Goal: Check status: Check status

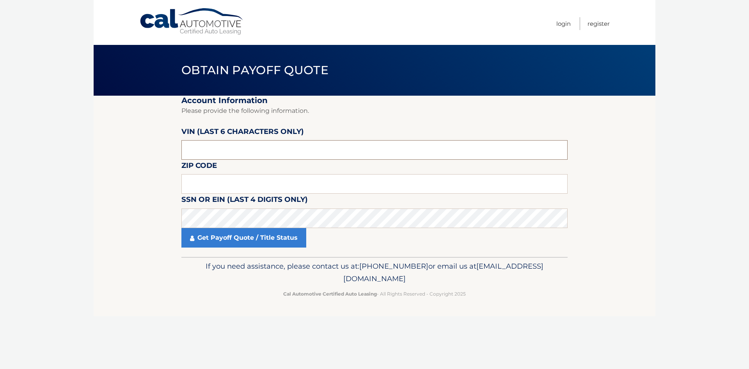
click at [278, 143] on input "text" at bounding box center [374, 150] width 386 height 20
paste input "225178"
type input "225178"
click at [316, 181] on input "text" at bounding box center [374, 184] width 386 height 20
click at [244, 178] on input "text" at bounding box center [374, 184] width 386 height 20
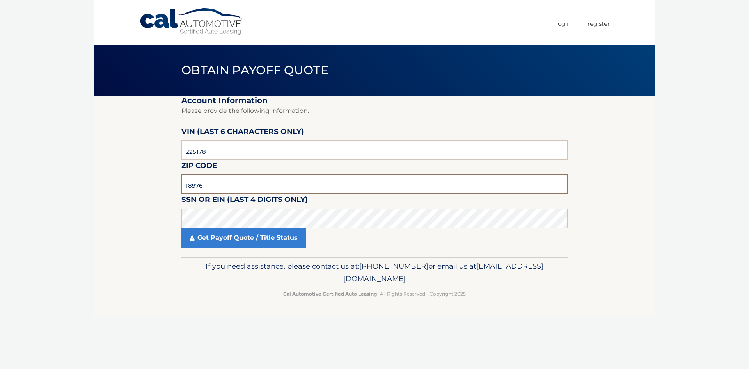
type input "18976"
click at [136, 221] on section "Account Information Please provide the following information. VIN (last 6 chara…" at bounding box center [375, 176] width 562 height 161
click at [248, 238] on link "Get Payoff Quote / Title Status" at bounding box center [243, 238] width 125 height 20
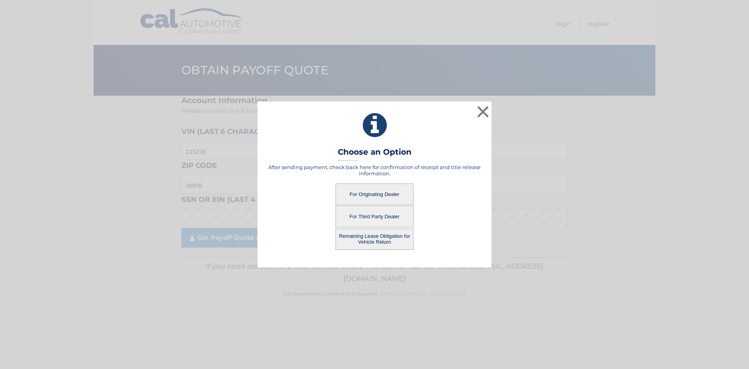
click at [388, 193] on button "For Originating Dealer" at bounding box center [374, 193] width 78 height 21
click at [375, 190] on button "For Originating Dealer" at bounding box center [374, 193] width 78 height 21
click at [369, 192] on button "For Originating Dealer" at bounding box center [374, 193] width 78 height 21
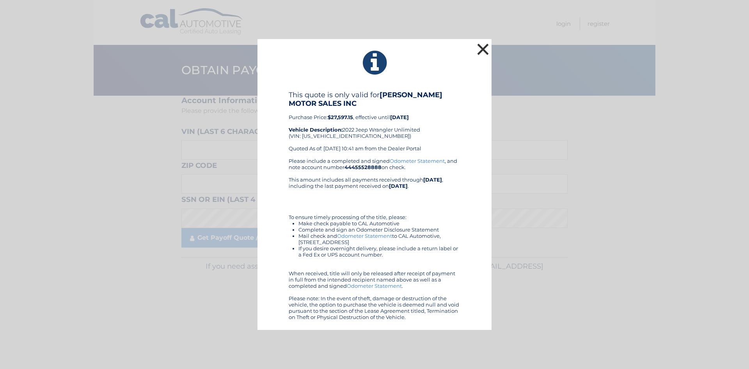
click at [481, 49] on button "×" at bounding box center [483, 49] width 16 height 16
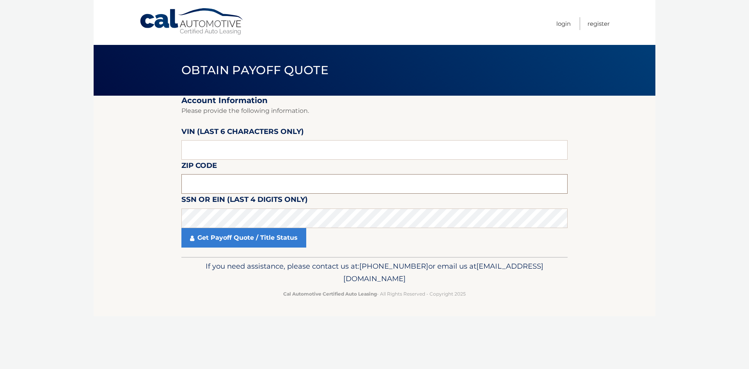
click at [216, 181] on input "text" at bounding box center [374, 184] width 386 height 20
type input "18976"
click at [230, 152] on input "text" at bounding box center [374, 150] width 386 height 20
click at [294, 146] on input "text" at bounding box center [374, 150] width 386 height 20
type input "225178"
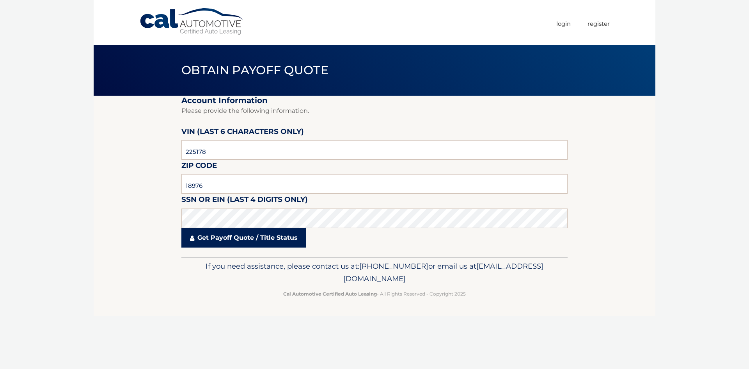
click at [236, 239] on link "Get Payoff Quote / Title Status" at bounding box center [243, 238] width 125 height 20
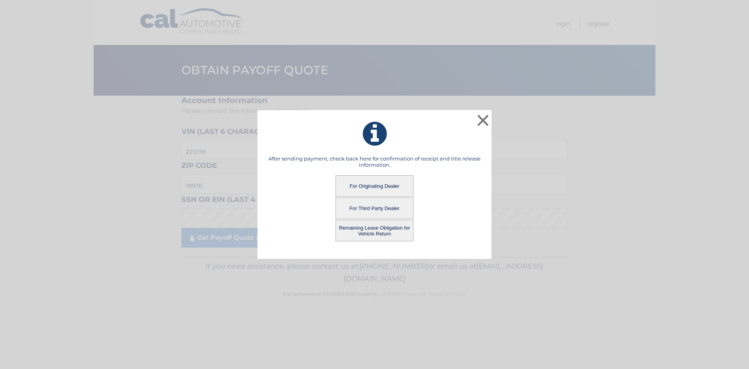
click at [357, 230] on button "Remaining Lease Obligation for Vehicle Return" at bounding box center [374, 230] width 78 height 21
click at [383, 233] on button "Remaining Lease Obligation for Vehicle Return" at bounding box center [374, 230] width 78 height 21
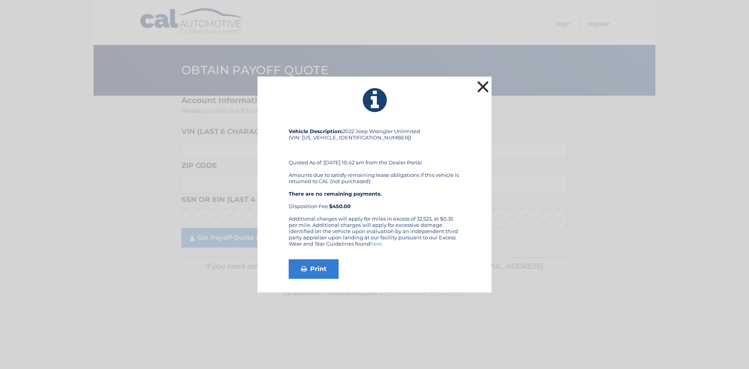
click at [483, 87] on button "×" at bounding box center [483, 87] width 16 height 16
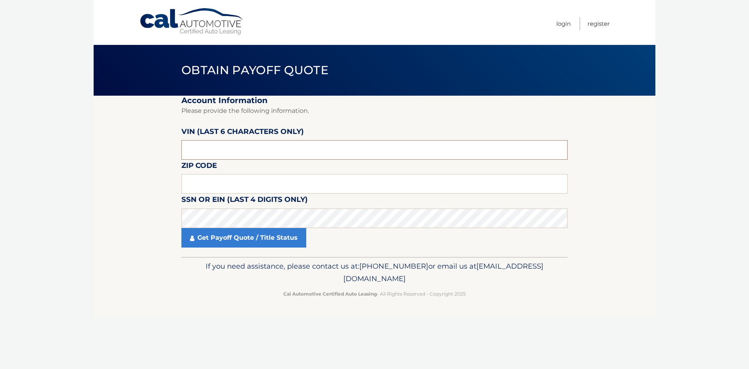
click at [233, 149] on input "text" at bounding box center [374, 150] width 386 height 20
type input "787544"
click at [261, 191] on input "text" at bounding box center [374, 184] width 386 height 20
type input "18976"
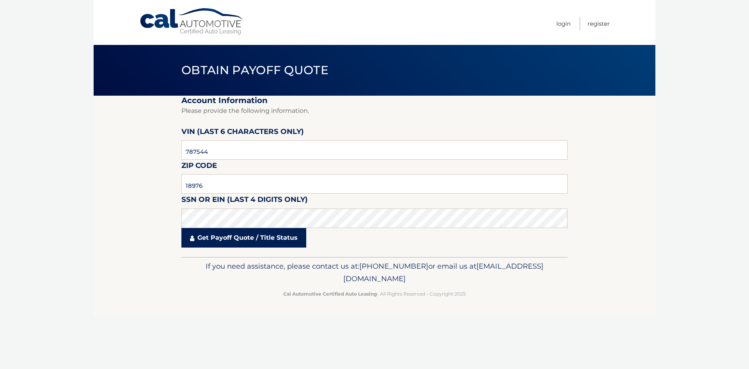
click at [234, 236] on link "Get Payoff Quote / Title Status" at bounding box center [243, 238] width 125 height 20
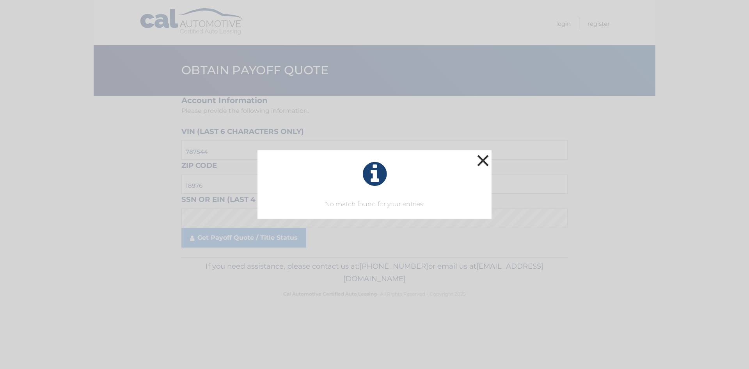
drag, startPoint x: 484, startPoint y: 156, endPoint x: 320, endPoint y: 207, distance: 172.0
click at [484, 156] on button "×" at bounding box center [483, 161] width 16 height 16
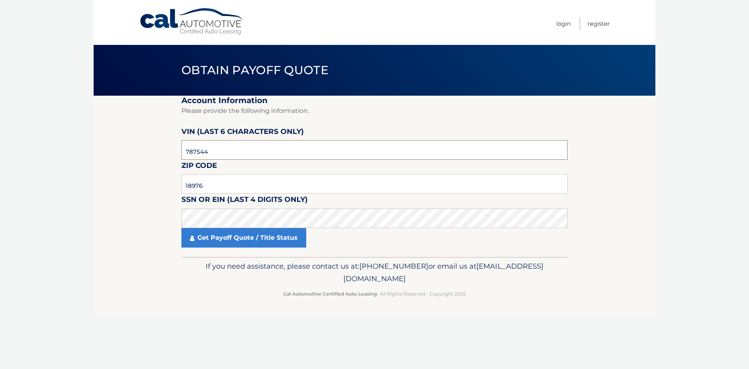
drag, startPoint x: 216, startPoint y: 150, endPoint x: 118, endPoint y: 156, distance: 98.1
click at [106, 158] on section "Account Information Please provide the following information. VIN (last 6 chara…" at bounding box center [375, 176] width 562 height 161
type input "225178"
click at [221, 236] on link "Get Payoff Quote / Title Status" at bounding box center [243, 238] width 125 height 20
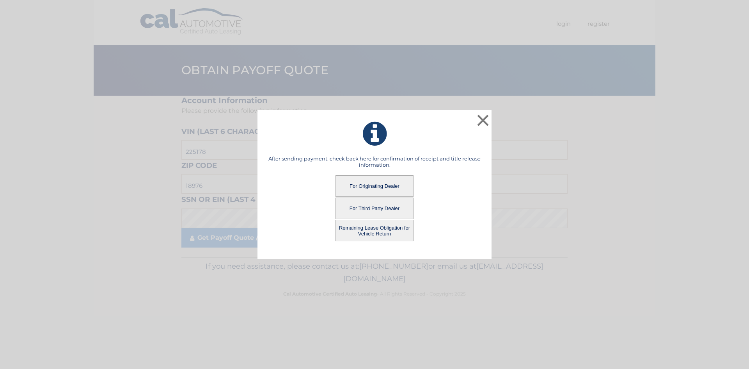
click at [367, 209] on button "For Third Party Dealer" at bounding box center [374, 207] width 78 height 21
click at [379, 205] on button "For Third Party Dealer" at bounding box center [374, 207] width 78 height 21
